Goal: Information Seeking & Learning: Learn about a topic

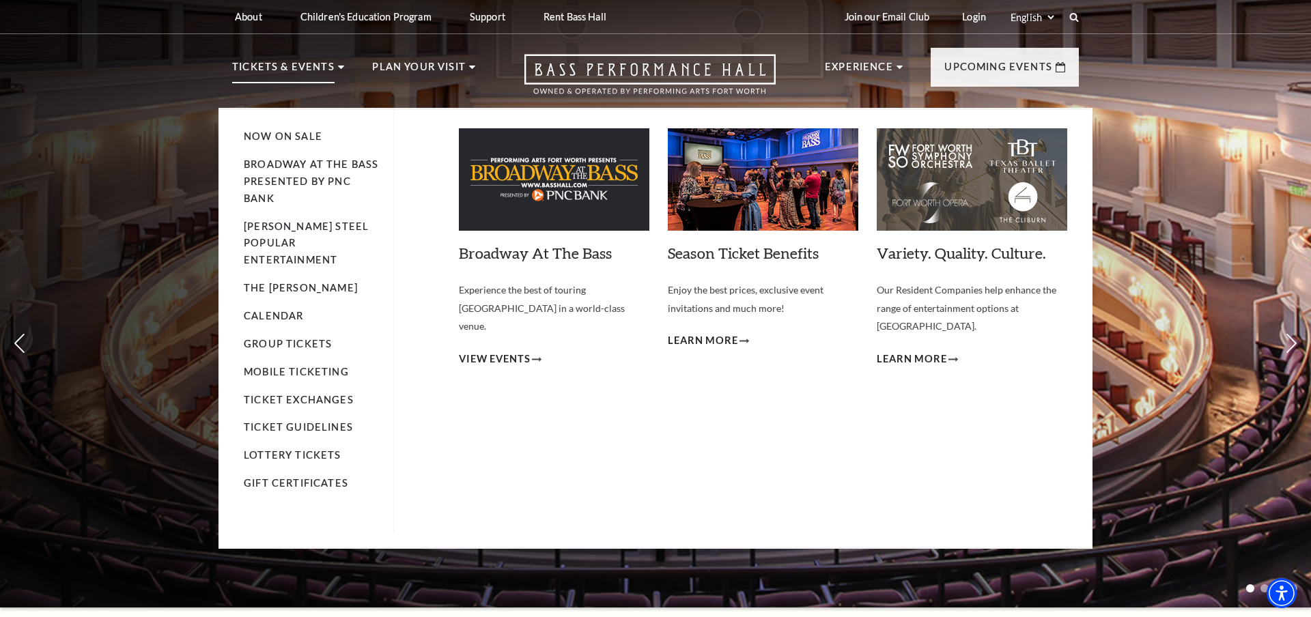
click at [314, 72] on p "Tickets & Events" at bounding box center [283, 71] width 102 height 25
click at [313, 66] on p "Tickets & Events" at bounding box center [283, 71] width 102 height 25
click at [281, 310] on link "Calendar" at bounding box center [273, 316] width 59 height 12
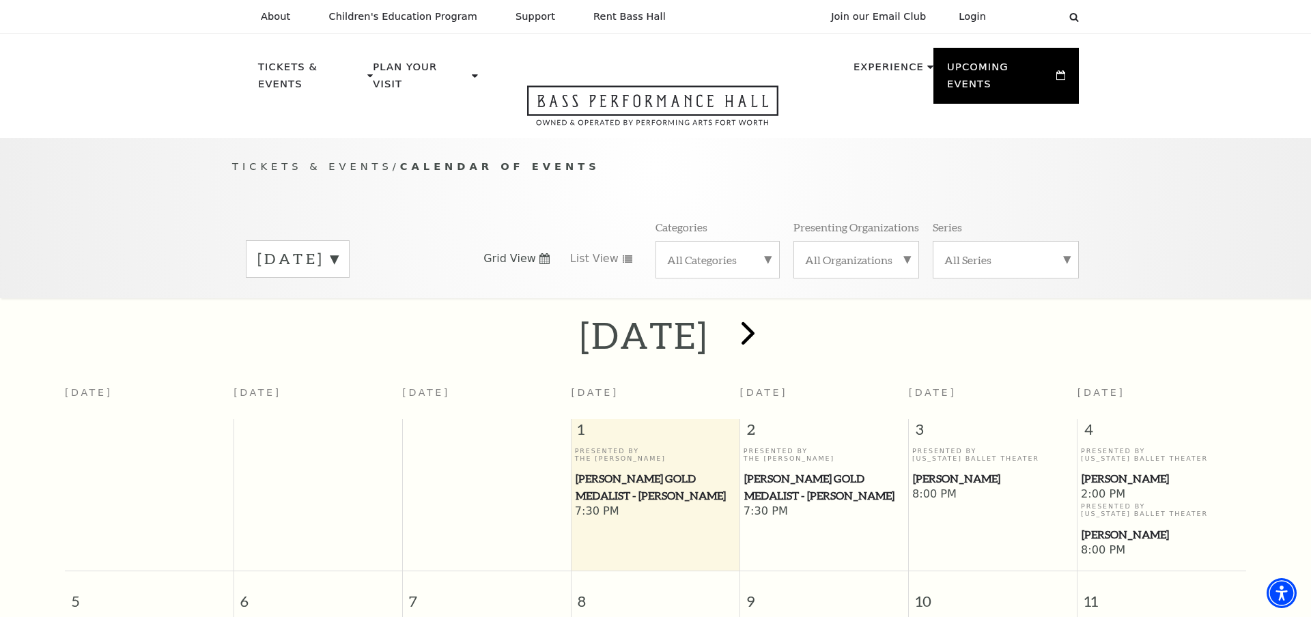
click at [767, 315] on span "next" at bounding box center [747, 332] width 39 height 39
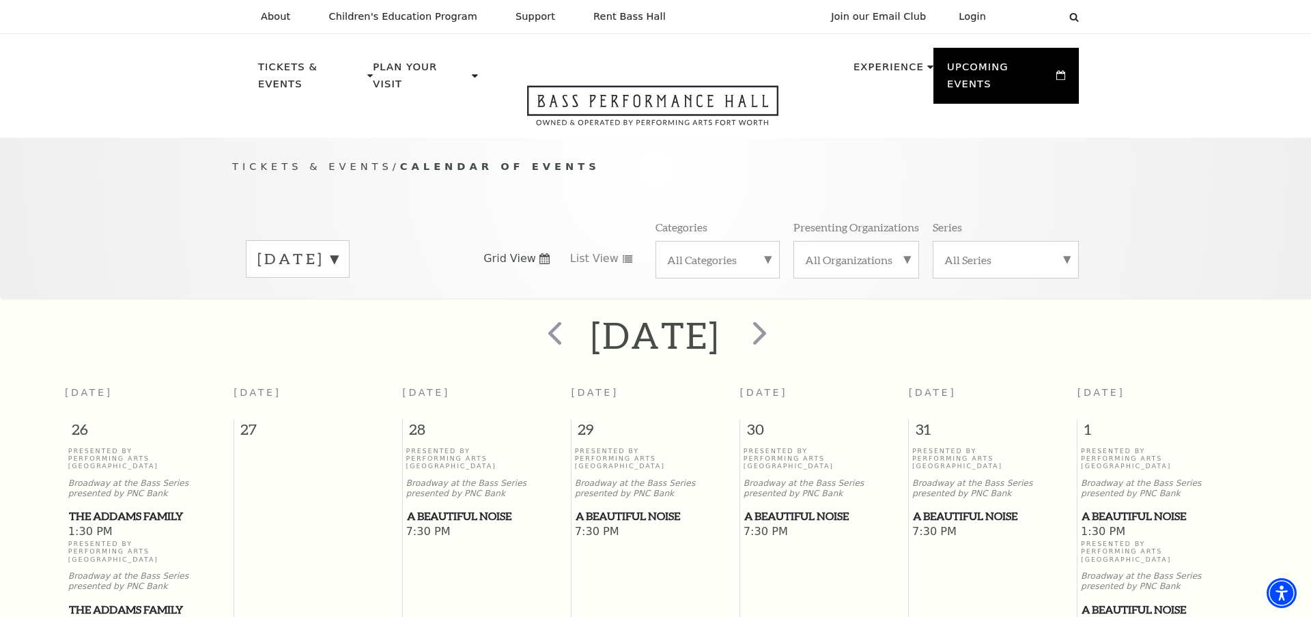
scroll to position [7, 0]
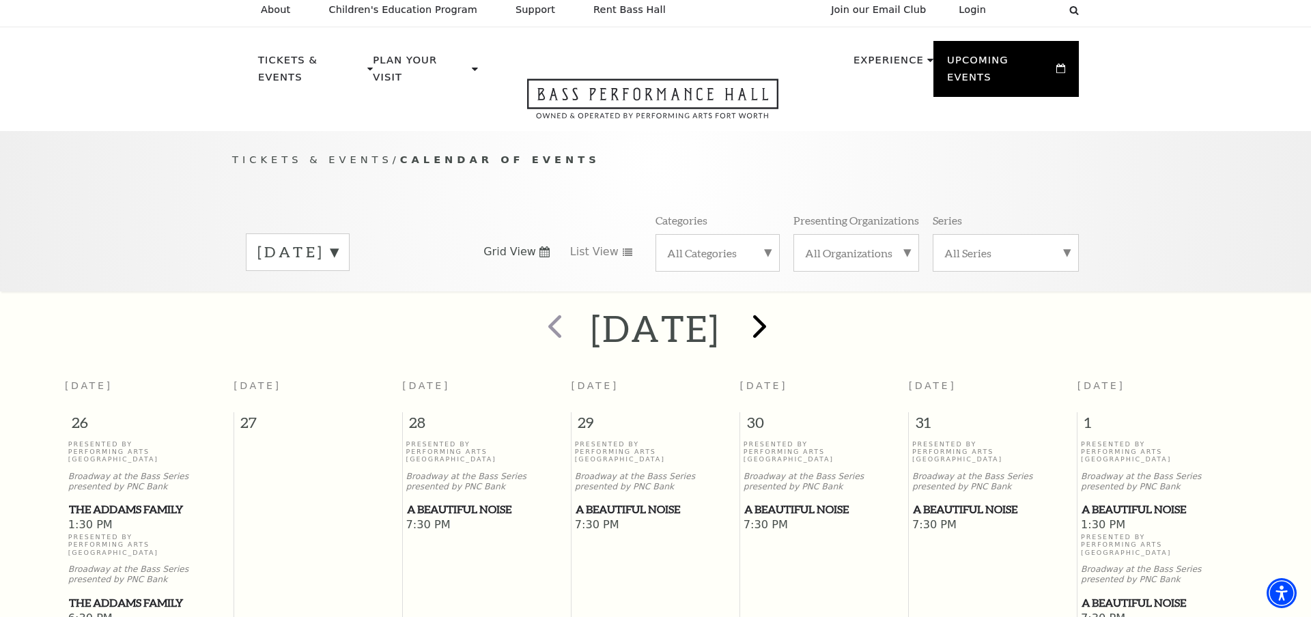
click at [779, 308] on span "next" at bounding box center [759, 326] width 39 height 39
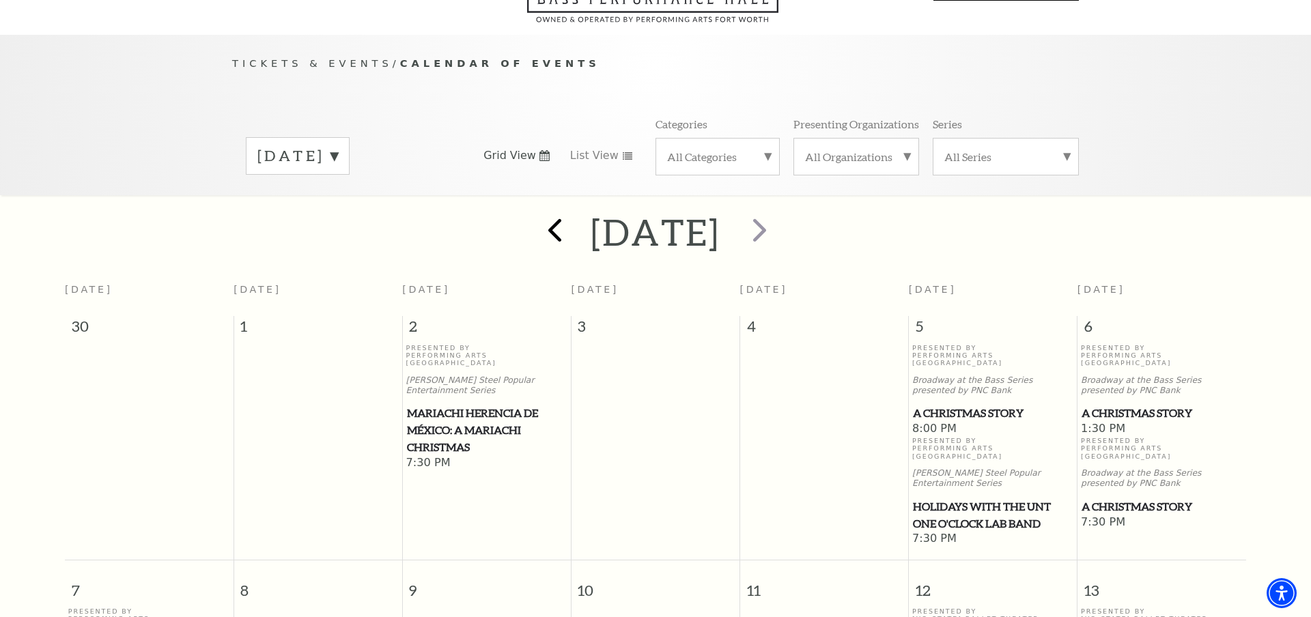
scroll to position [103, 1]
click at [535, 210] on span "prev" at bounding box center [554, 229] width 39 height 39
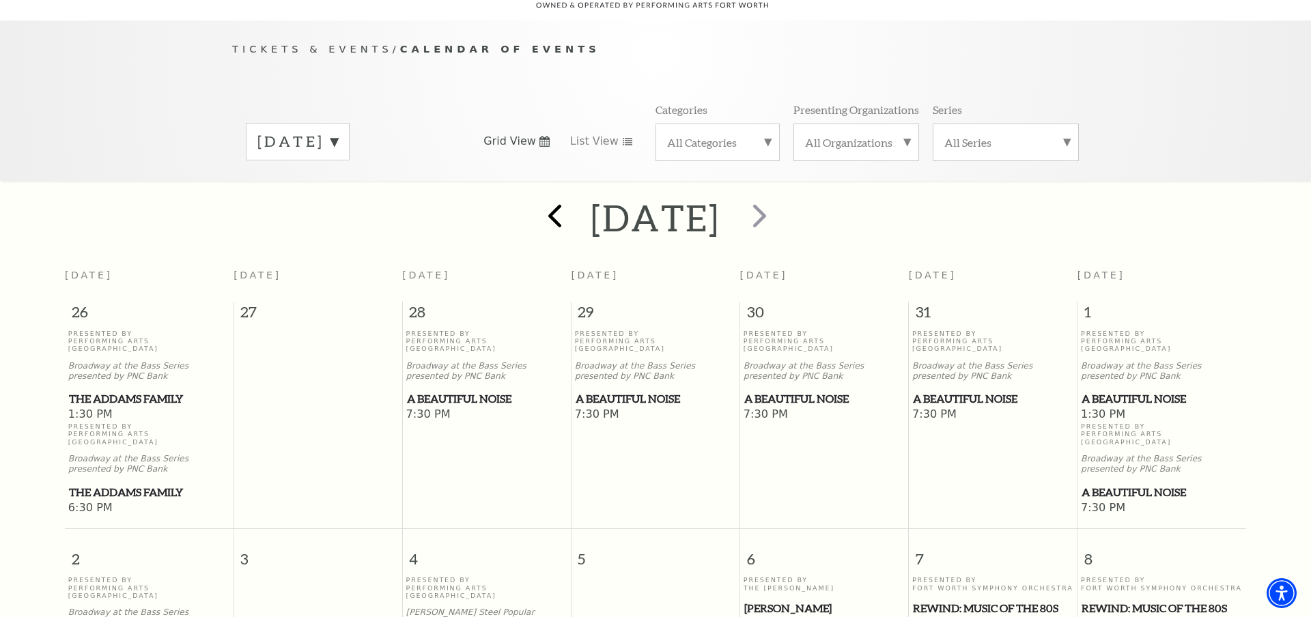
scroll to position [115, 0]
click at [535, 201] on span "prev" at bounding box center [554, 217] width 39 height 39
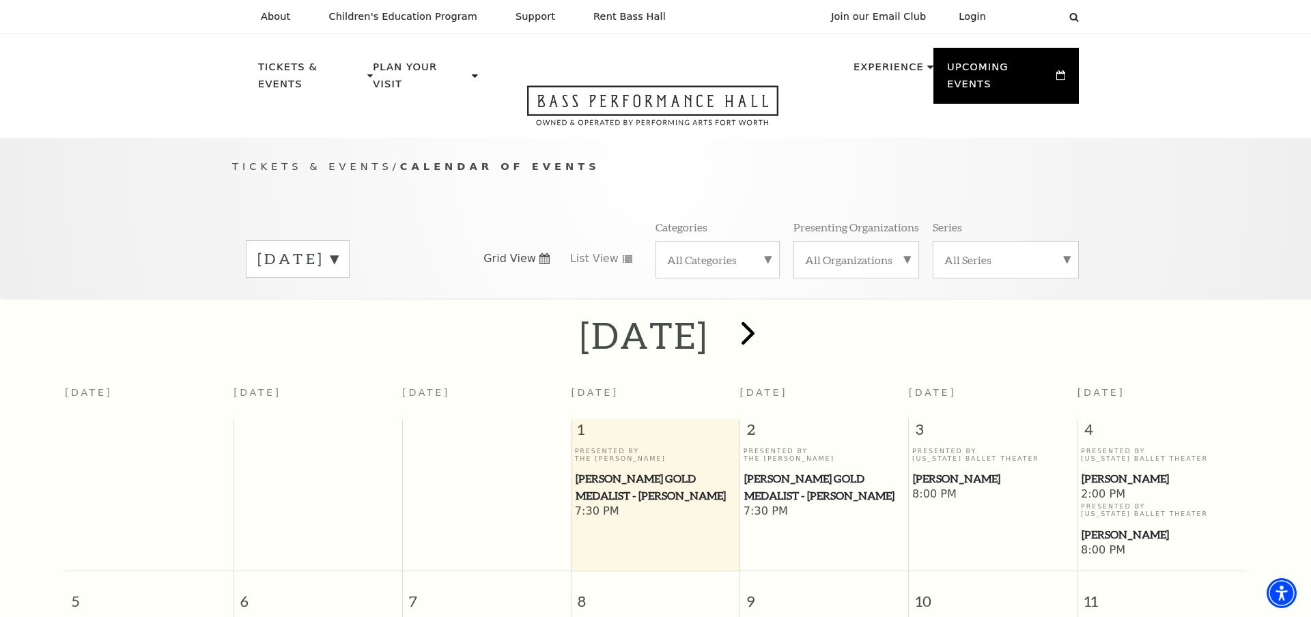
scroll to position [0, 0]
click at [767, 324] on span "next" at bounding box center [747, 332] width 39 height 39
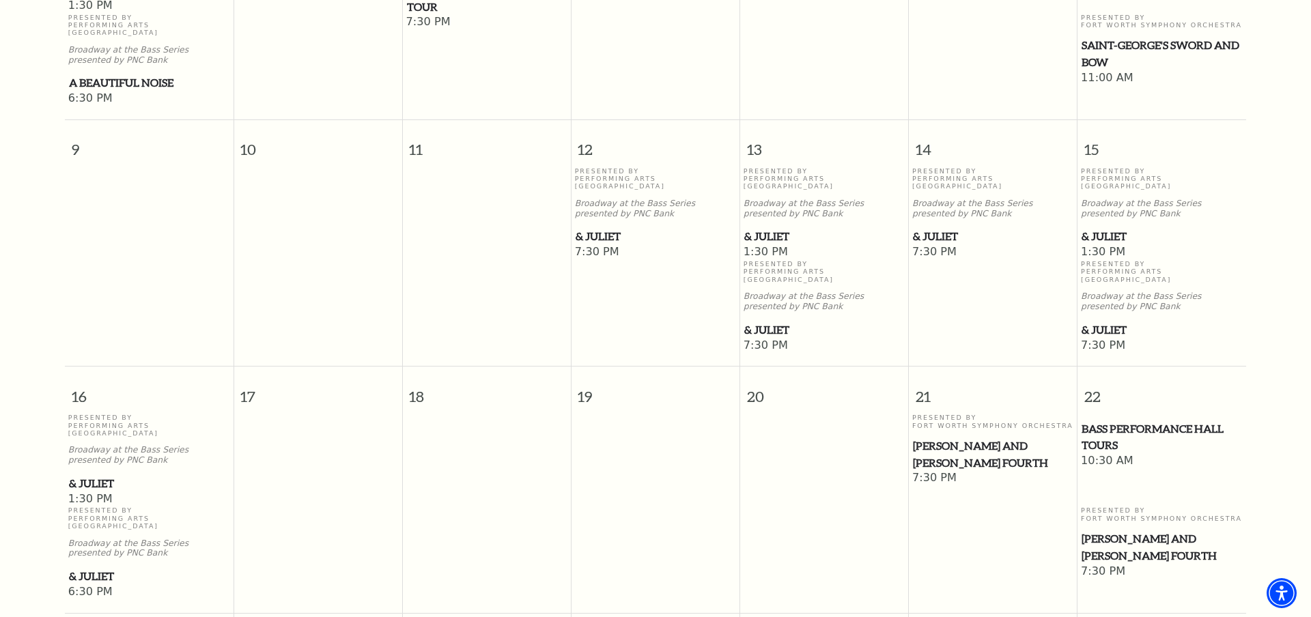
scroll to position [698, 0]
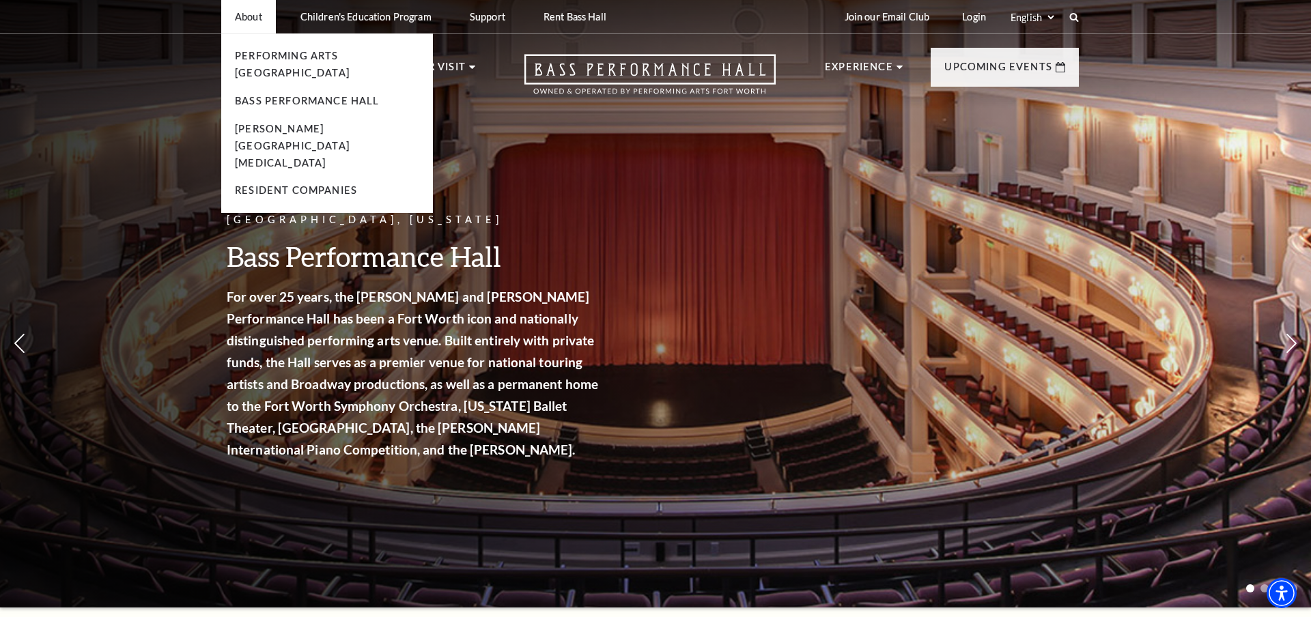
click at [251, 26] on li "About Performing Arts Fort Worth Bass Performance Hall Maddox Muse Center Resid…" at bounding box center [248, 16] width 55 height 33
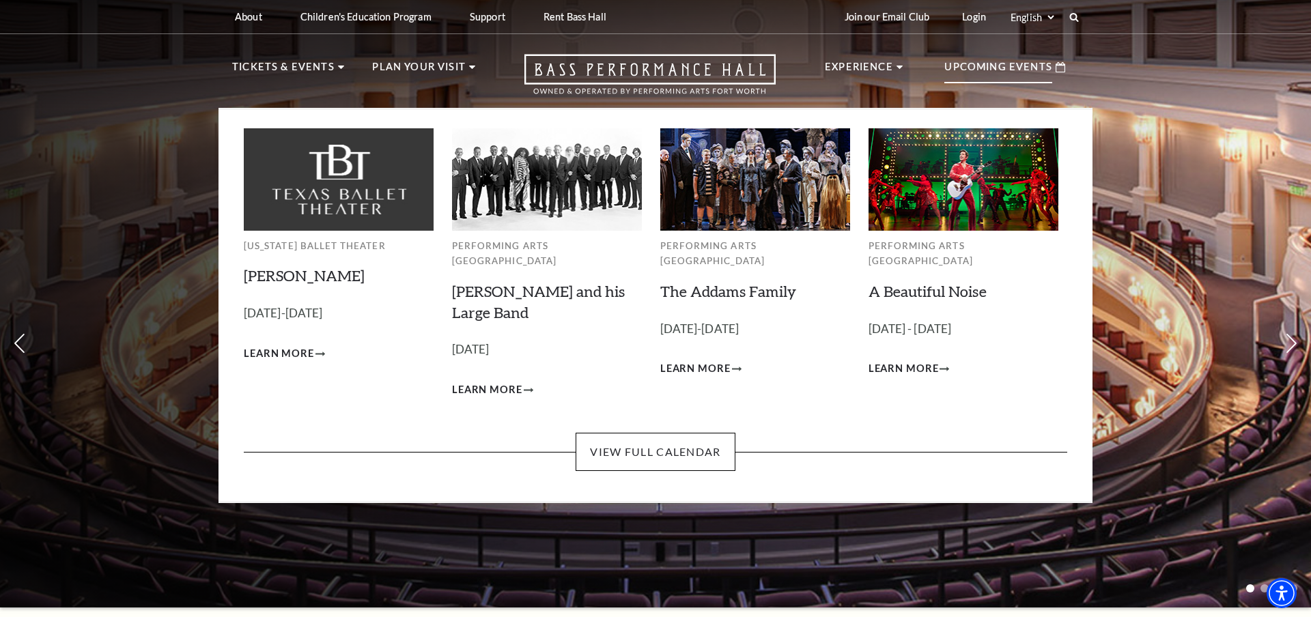
click at [970, 60] on p "Upcoming Events" at bounding box center [998, 71] width 108 height 25
click at [979, 70] on p "Upcoming Events" at bounding box center [998, 71] width 108 height 25
click at [1056, 72] on div "Upcoming Events" at bounding box center [1005, 67] width 148 height 39
drag, startPoint x: 954, startPoint y: 58, endPoint x: 961, endPoint y: 66, distance: 11.1
click at [955, 59] on div "Upcoming Events" at bounding box center [1005, 67] width 148 height 39
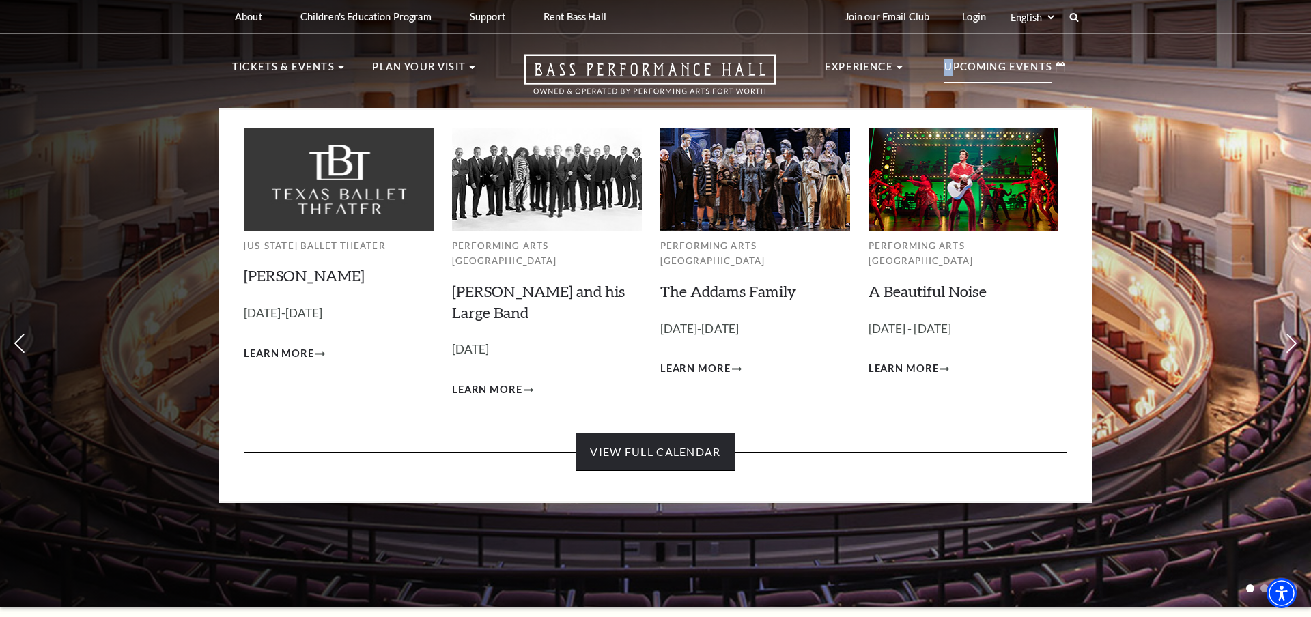
click at [694, 433] on link "View Full Calendar" at bounding box center [655, 452] width 159 height 38
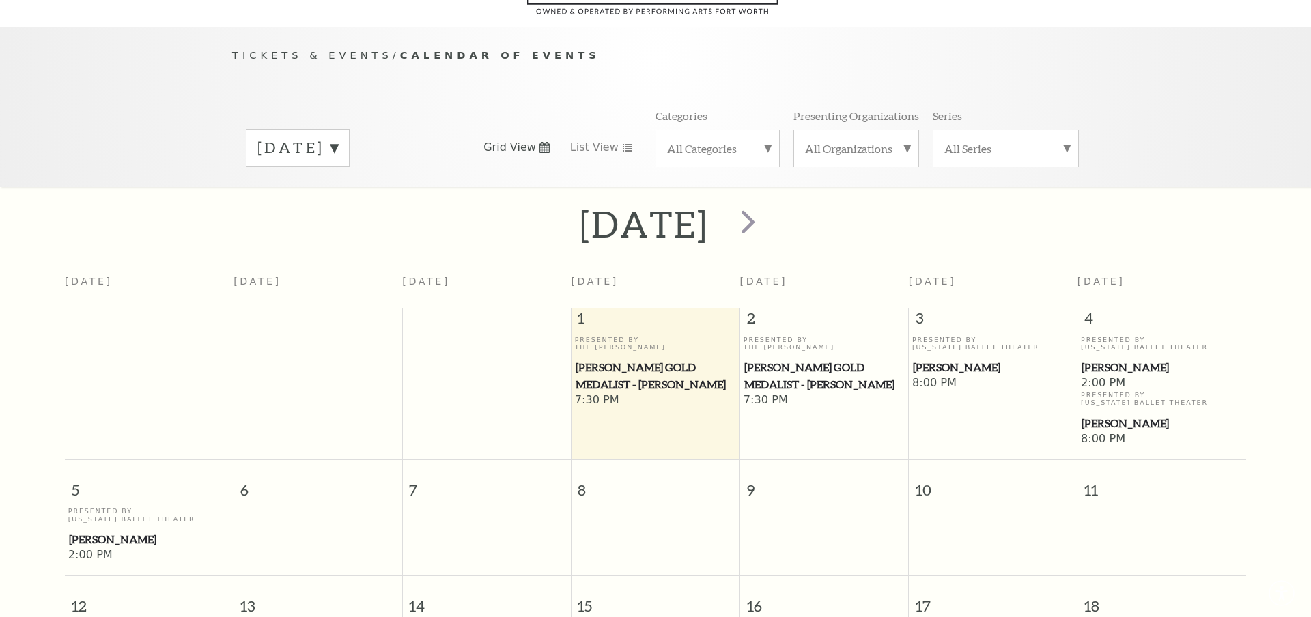
scroll to position [120, 0]
